Goal: Information Seeking & Learning: Find specific page/section

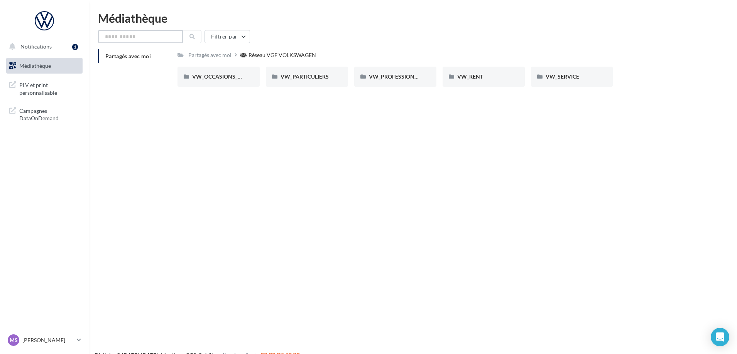
click at [155, 35] on input "text" at bounding box center [140, 36] width 85 height 13
click at [49, 49] on span "Notifications" at bounding box center [35, 46] width 31 height 7
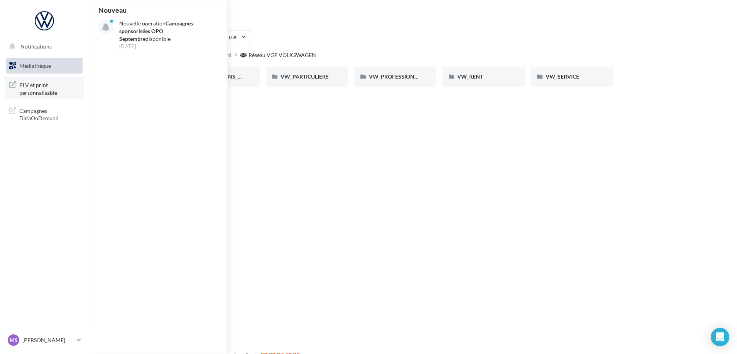
click at [33, 89] on span "PLV et print personnalisable" at bounding box center [49, 88] width 60 height 17
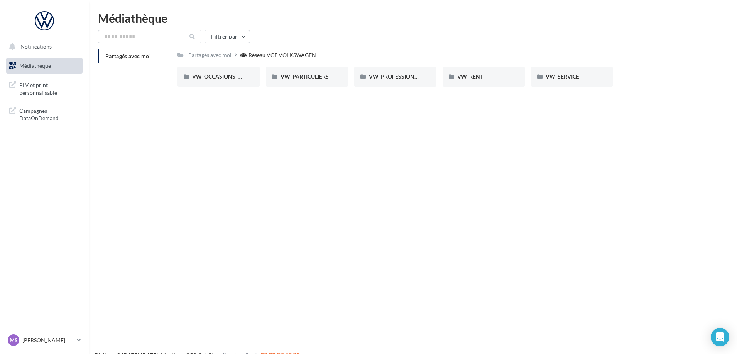
click at [37, 67] on span "Médiathèque" at bounding box center [35, 65] width 32 height 7
click at [299, 78] on span "VW_PARTICULIERS" at bounding box center [304, 76] width 48 height 7
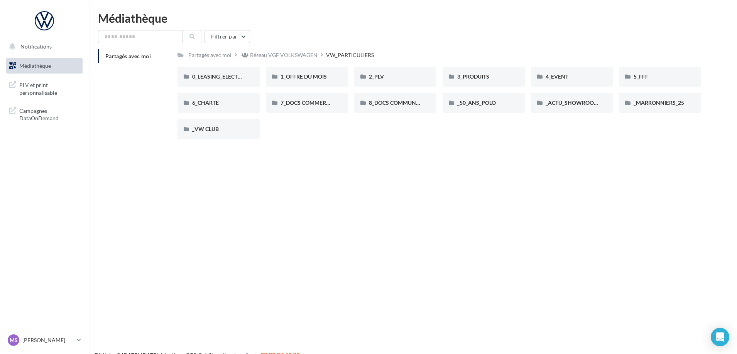
click at [145, 27] on div "Médiathèque Filtrer par Partagés avec moi Partagés avec moi Réseau VGF VOLKSWAG…" at bounding box center [413, 78] width 648 height 133
click at [145, 35] on input "text" at bounding box center [140, 36] width 85 height 13
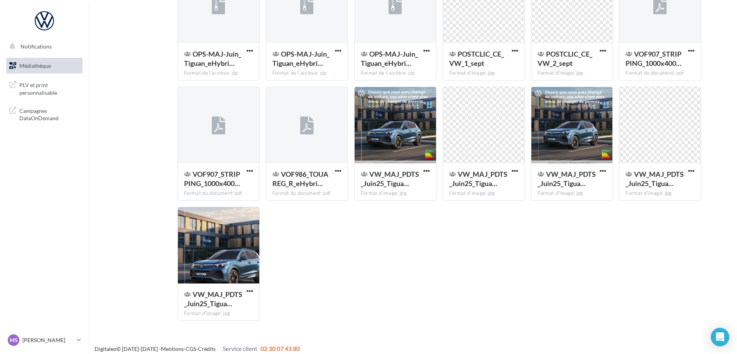
scroll to position [130, 0]
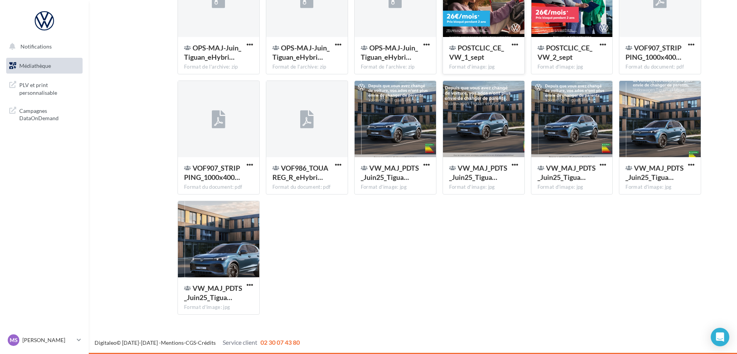
type input "******"
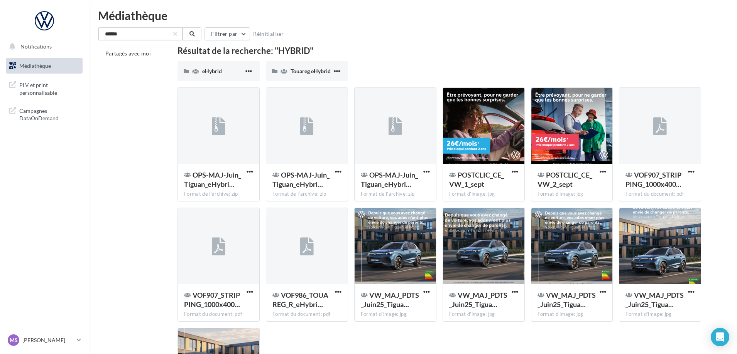
scroll to position [0, 0]
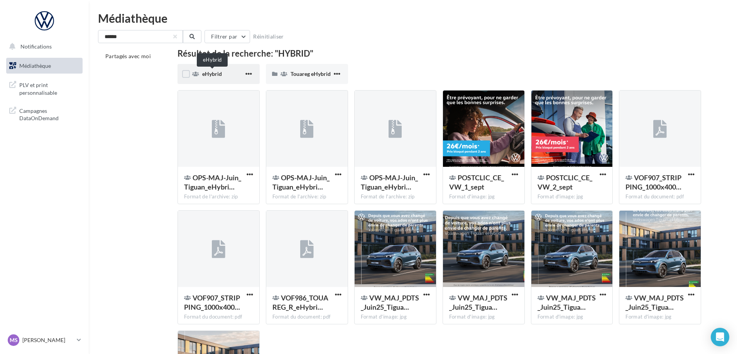
click at [212, 74] on span "eHybrid" at bounding box center [212, 74] width 20 height 7
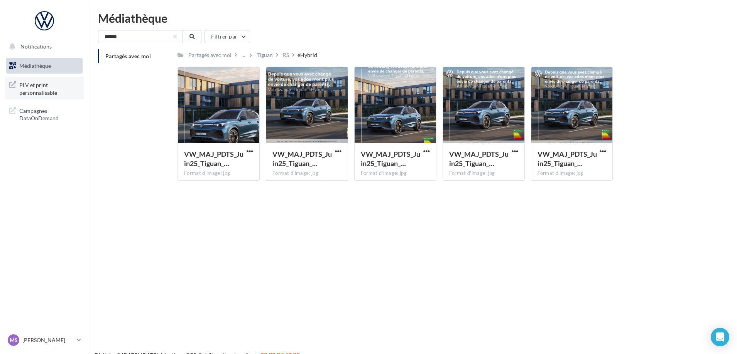
click at [45, 91] on span "PLV et print personnalisable" at bounding box center [49, 88] width 60 height 17
click at [29, 119] on span "Campagnes DataOnDemand" at bounding box center [49, 114] width 60 height 17
drag, startPoint x: 137, startPoint y: 36, endPoint x: 81, endPoint y: 31, distance: 55.8
click at [81, 31] on div "Notifications Médiathèque" at bounding box center [368, 189] width 737 height 354
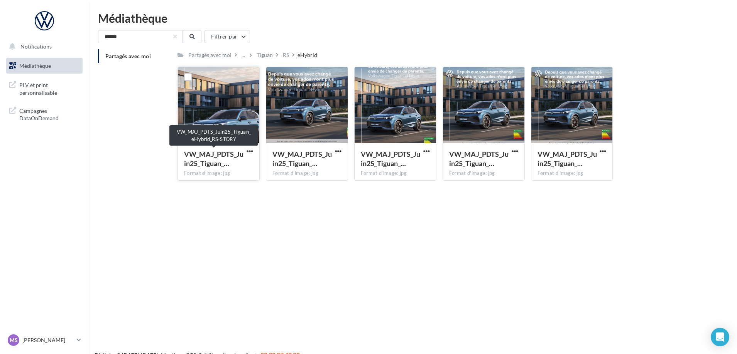
click at [227, 162] on span "VW_MAJ_PDTS_Juin25_Tiguan_…" at bounding box center [213, 159] width 59 height 18
click at [186, 74] on label at bounding box center [188, 77] width 8 height 8
click at [204, 131] on div at bounding box center [218, 105] width 81 height 77
click at [188, 77] on label at bounding box center [188, 77] width 8 height 8
click at [188, 77] on icon at bounding box center [187, 76] width 5 height 5
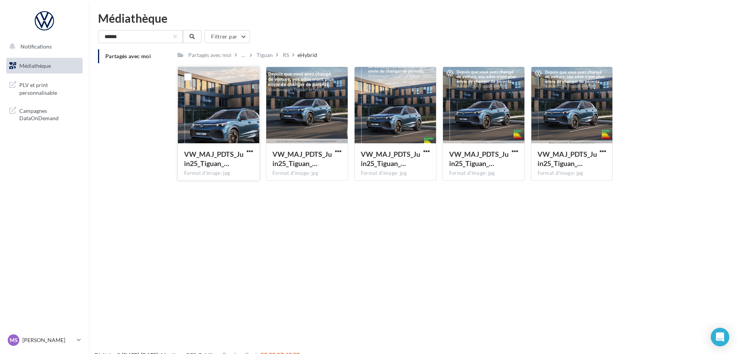
click at [219, 174] on div "Format d'image: jpg" at bounding box center [218, 173] width 69 height 7
click at [290, 205] on div "Notifications Médiathèque" at bounding box center [368, 189] width 737 height 354
click at [37, 91] on span "PLV et print personnalisable" at bounding box center [49, 88] width 60 height 17
